Goal: Task Accomplishment & Management: Manage account settings

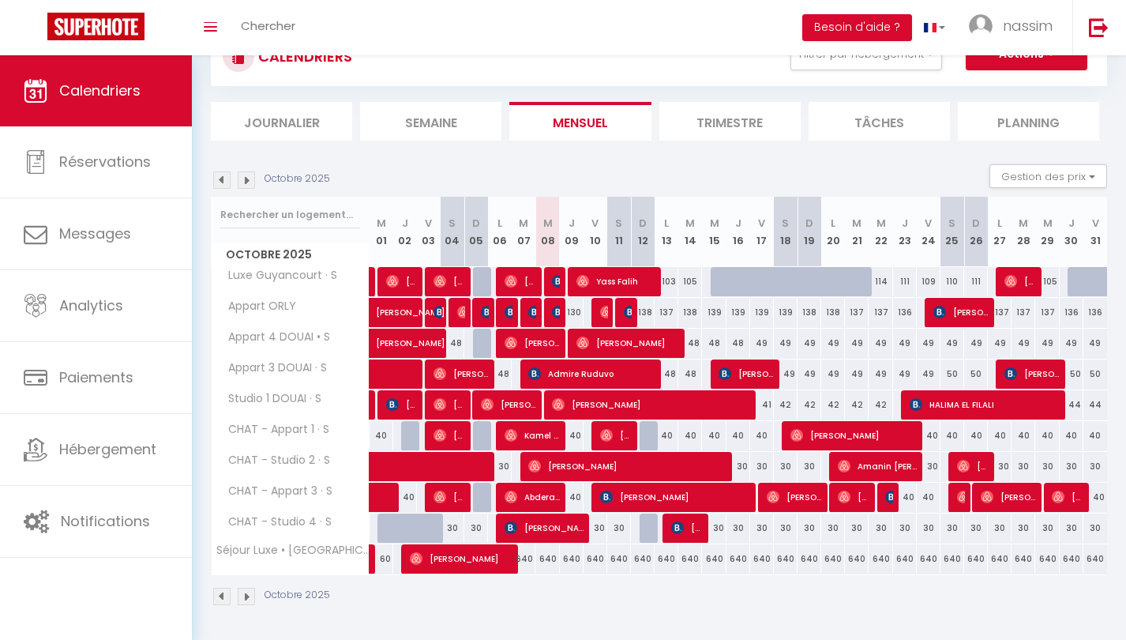
scroll to position [129, 0]
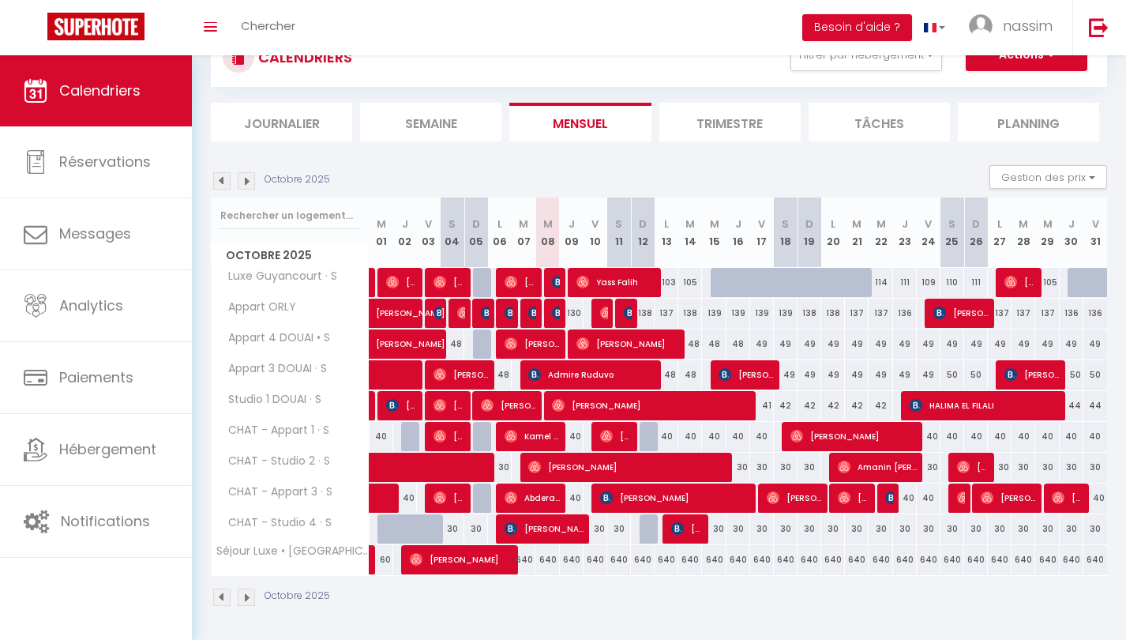
drag, startPoint x: 535, startPoint y: 558, endPoint x: 658, endPoint y: 564, distance: 122.5
click at [658, 564] on tr "Séjour Luxe • [GEOGRAPHIC_DATA] • S 60 60 [PERSON_NAME] 640 640 640 640" at bounding box center [660, 559] width 896 height 31
click at [534, 564] on div "640" at bounding box center [546, 559] width 24 height 29
type input "640"
type input "Mer 08 Octobre 2025"
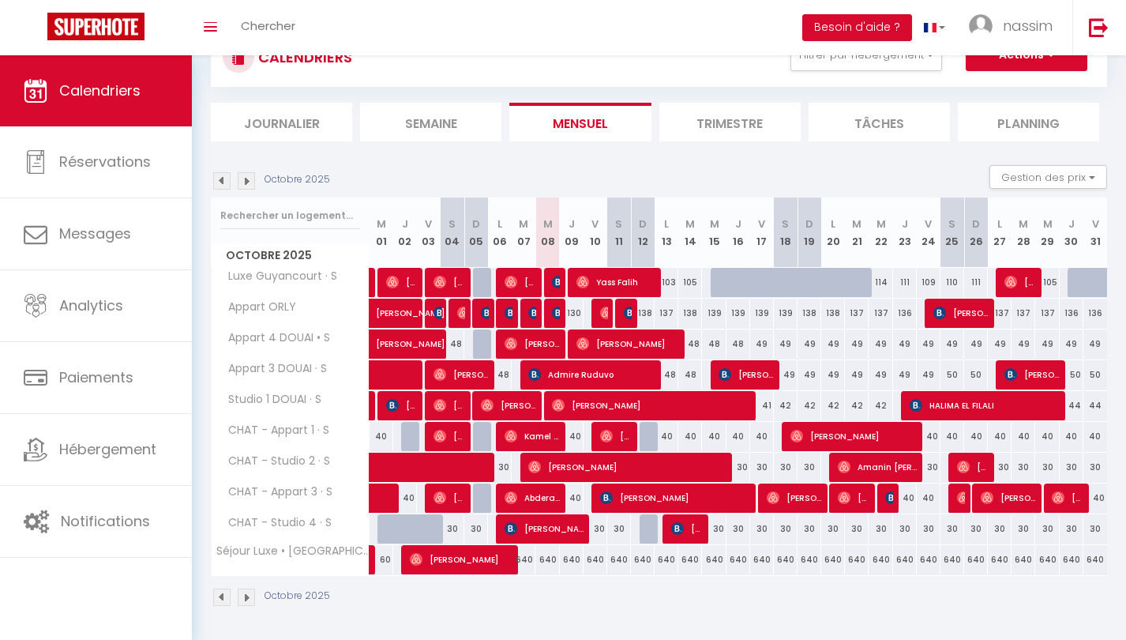
type input "Jeu 09 Octobre 2025"
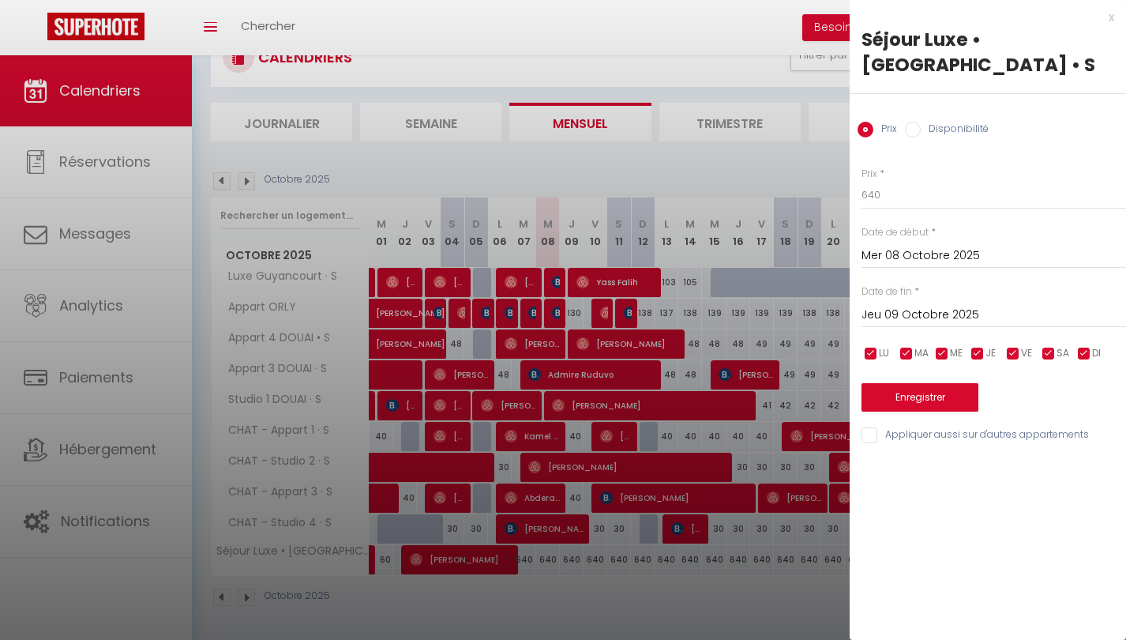
click at [528, 174] on div at bounding box center [563, 320] width 1126 height 640
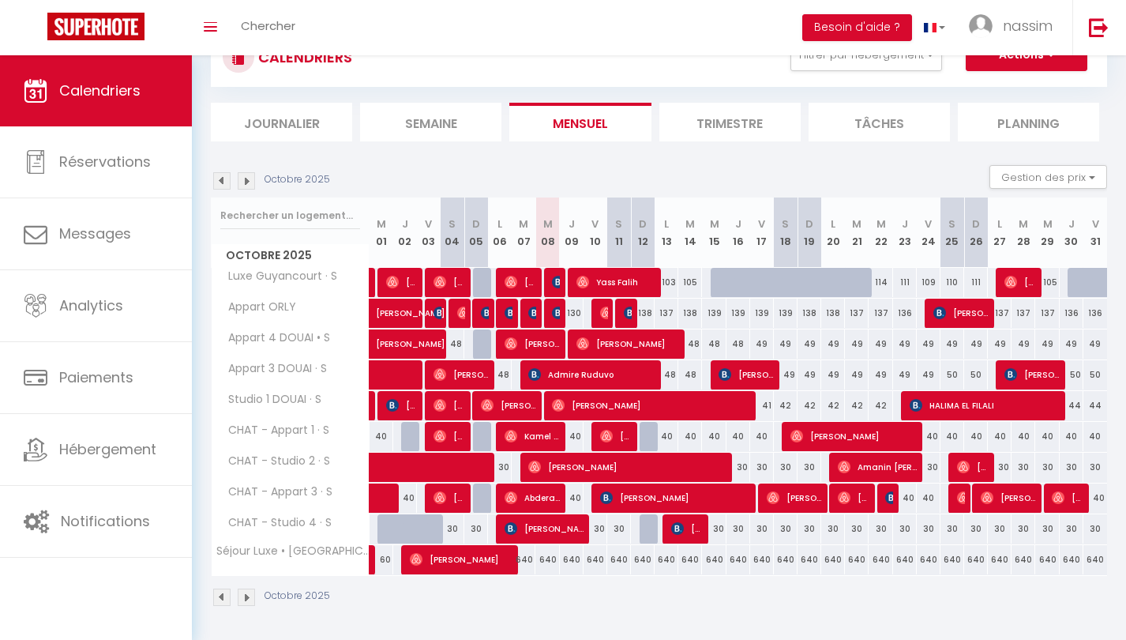
drag, startPoint x: 538, startPoint y: 231, endPoint x: 703, endPoint y: 261, distance: 166.9
click at [703, 261] on tr "Octobre 2025 M 01 J 02 V 03 S 04 D 05 L 06 M 07 M 08 J 09 V 10 S 11 D 12 L 13 M…" at bounding box center [660, 232] width 896 height 70
click at [703, 261] on th "M 15" at bounding box center [714, 232] width 24 height 70
drag, startPoint x: 543, startPoint y: 235, endPoint x: 702, endPoint y: 229, distance: 158.8
click at [702, 229] on tr "Octobre 2025 M 01 J 02 V 03 S 04 D 05 L 06 M 07 M 08 J 09 V 10 S 11 D 12 L 13 M…" at bounding box center [660, 232] width 896 height 70
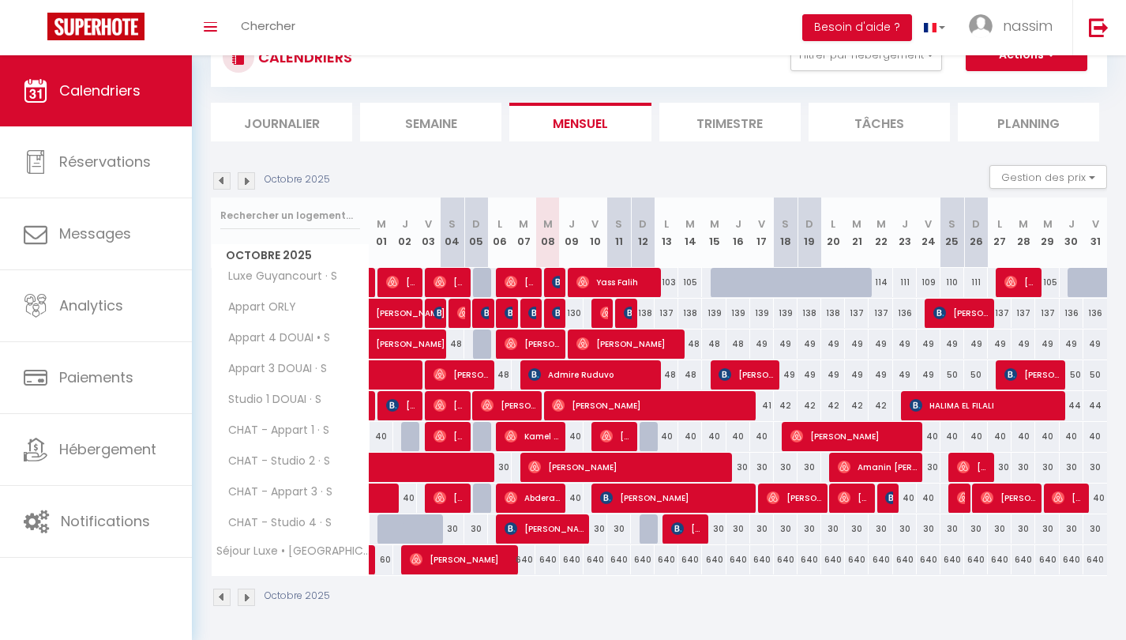
click at [702, 229] on th "M 14" at bounding box center [690, 232] width 24 height 70
drag, startPoint x: 703, startPoint y: 236, endPoint x: 611, endPoint y: 236, distance: 91.6
click at [611, 236] on tr "Octobre 2025 M 01 J 02 V 03 S 04 D 05 L 06 M 07 M 08 J 09 V 10 S 11 D 12 L 13 M…" at bounding box center [660, 232] width 896 height 70
click at [611, 236] on th "S 11" at bounding box center [619, 232] width 24 height 70
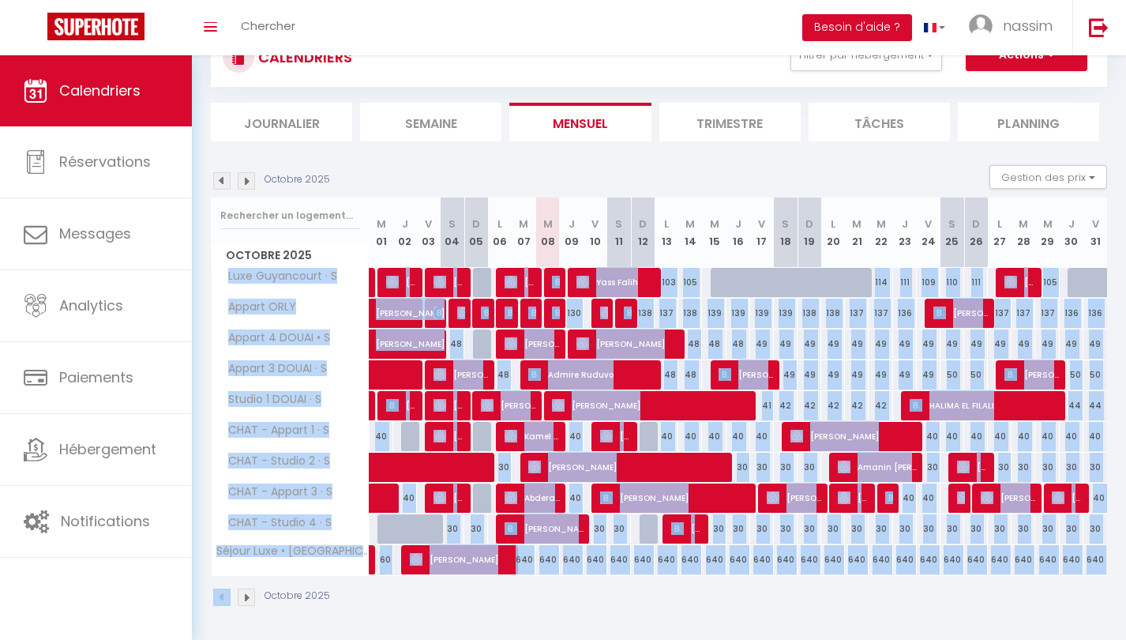
drag, startPoint x: 223, startPoint y: 270, endPoint x: 367, endPoint y: 578, distance: 339.8
click at [367, 578] on div "Octobre 2025 Gestion des prix Nb Nuits minimum Règles Disponibilité Octobre 202…" at bounding box center [659, 393] width 896 height 457
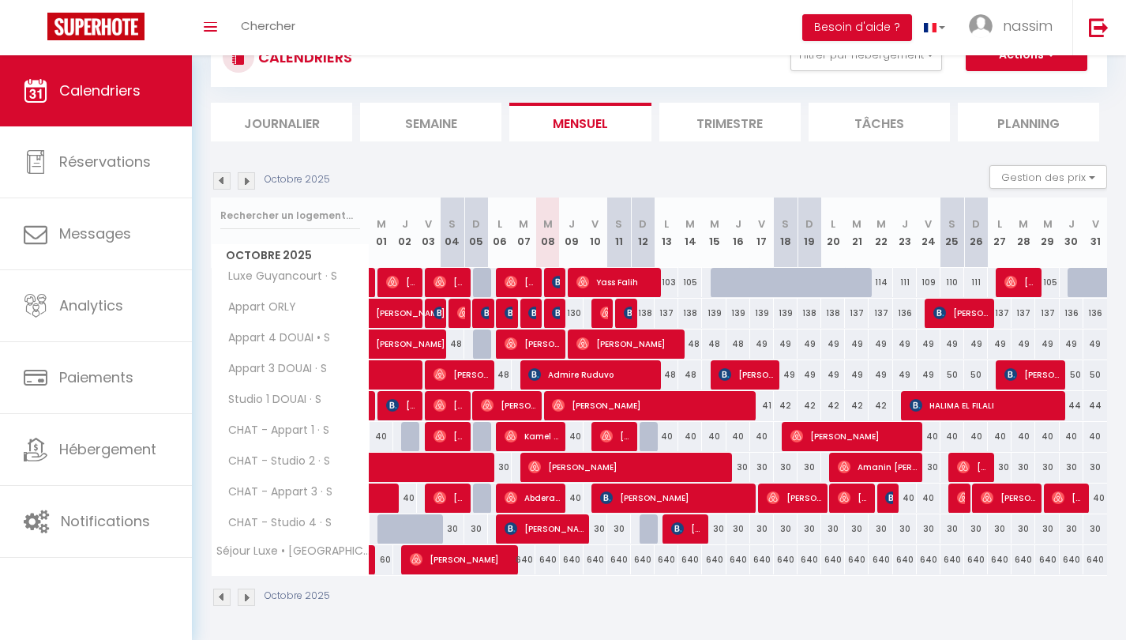
click at [216, 244] on span "Octobre 2025" at bounding box center [290, 255] width 157 height 23
drag, startPoint x: 216, startPoint y: 244, endPoint x: 398, endPoint y: 241, distance: 182.4
click at [398, 241] on tr "Octobre 2025 M 01 J 02 V 03 S 04 D 05 L 06 M 07 M 08 J 09 V 10 S 11 D 12 L 13 M…" at bounding box center [660, 232] width 896 height 70
click at [366, 217] on div at bounding box center [290, 215] width 157 height 36
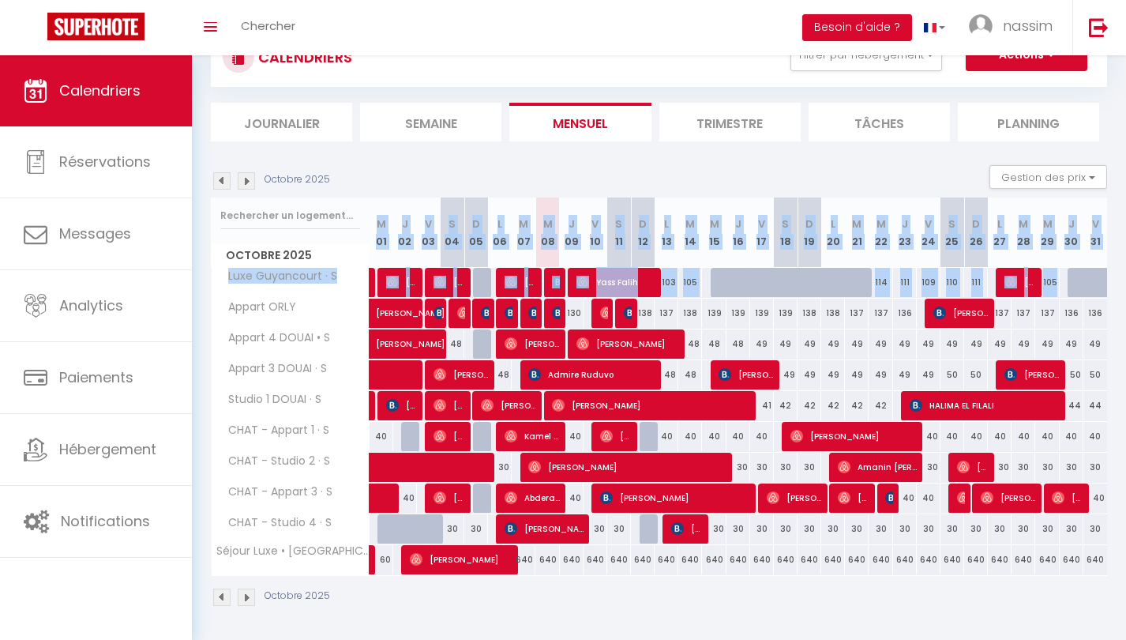
drag, startPoint x: 372, startPoint y: 214, endPoint x: 1085, endPoint y: 268, distance: 714.9
click at [1085, 268] on div "Octobre 2025 M 01 J 02 V 03 S 04 D 05 L 06 M 07 M 08 J 09 V 10 S 11 D 12 L 13 M…" at bounding box center [659, 386] width 896 height 378
click at [1102, 253] on th "V 31" at bounding box center [1095, 232] width 24 height 70
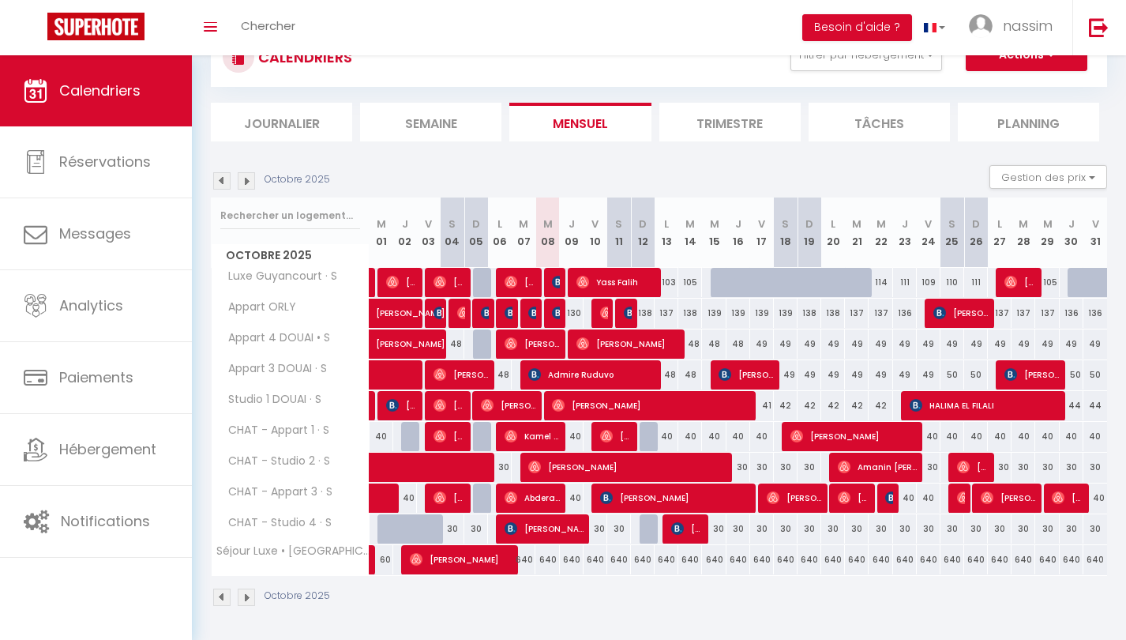
drag, startPoint x: 1102, startPoint y: 253, endPoint x: 967, endPoint y: 249, distance: 135.1
click at [967, 249] on tr "Octobre 2025 M 01 J 02 V 03 S 04 D 05 L 06 M 07 M 08 J 09 V 10 S 11 D 12 L 13 M…" at bounding box center [660, 232] width 896 height 70
click at [967, 249] on th "D 26" at bounding box center [976, 232] width 24 height 70
drag, startPoint x: 1106, startPoint y: 253, endPoint x: 261, endPoint y: 242, distance: 844.9
click at [261, 242] on tr "Octobre 2025 M 01 J 02 V 03 S 04 D 05 L 06 M 07 M 08 J 09 V 10 S 11 D 12 L 13 M…" at bounding box center [660, 232] width 896 height 70
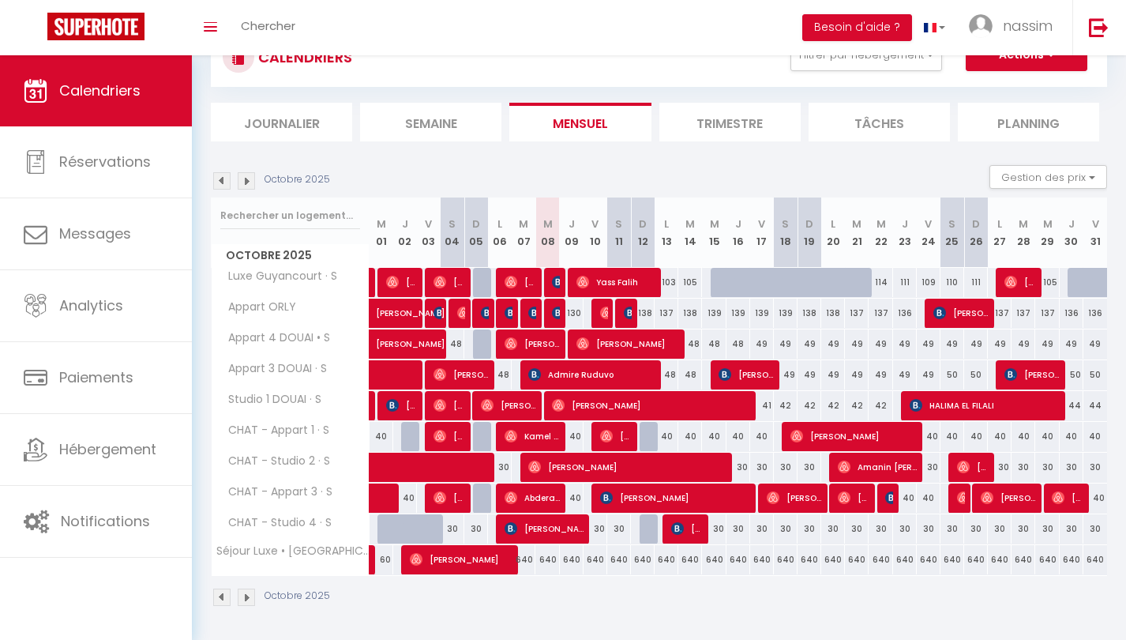
click at [261, 242] on th "Octobre 2025" at bounding box center [291, 232] width 158 height 70
drag, startPoint x: 542, startPoint y: 551, endPoint x: 701, endPoint y: 557, distance: 158.8
click at [701, 557] on tr "Séjour Luxe • [GEOGRAPHIC_DATA] • S 60 60 [PERSON_NAME] 640 640 640 640" at bounding box center [660, 559] width 896 height 31
click at [490, 22] on div "Toggle menubar Chercher BUTTON Besoin d'aide ? nassim Paramètres Équipe" at bounding box center [614, 27] width 1000 height 55
